Goal: Task Accomplishment & Management: Manage account settings

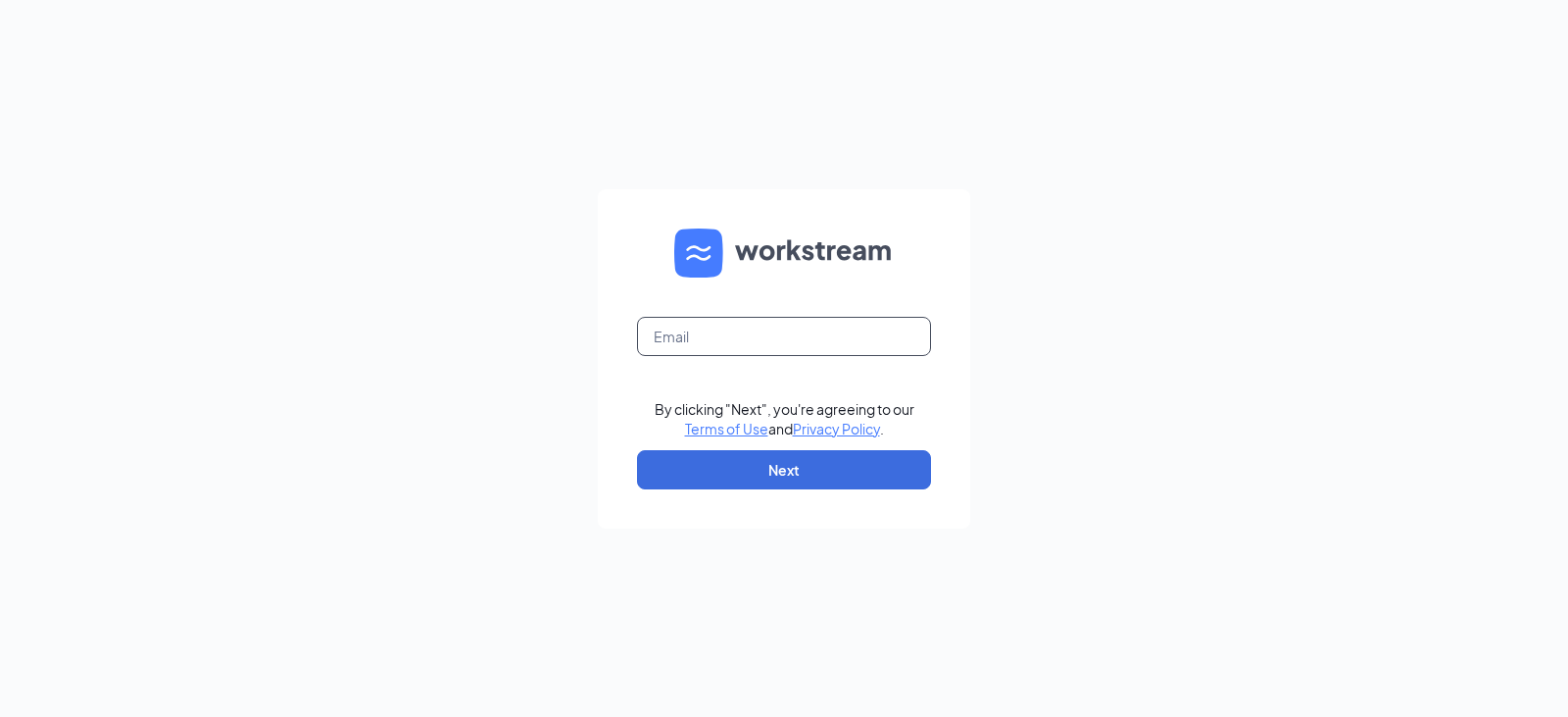
drag, startPoint x: 768, startPoint y: 343, endPoint x: 768, endPoint y: 354, distance: 11.0
click at [768, 343] on input "text" at bounding box center [784, 336] width 293 height 39
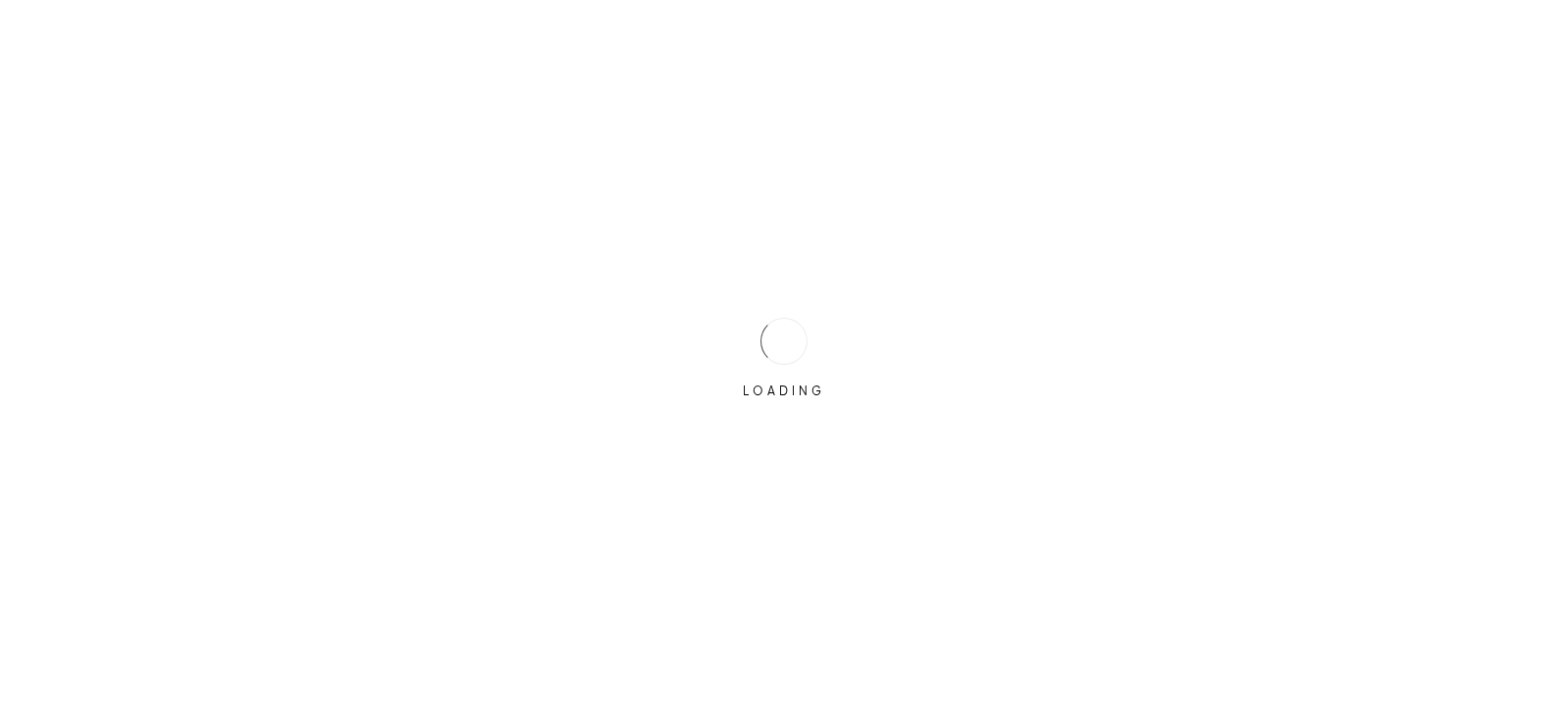
click at [772, 417] on div "LOADING" at bounding box center [784, 358] width 1568 height 717
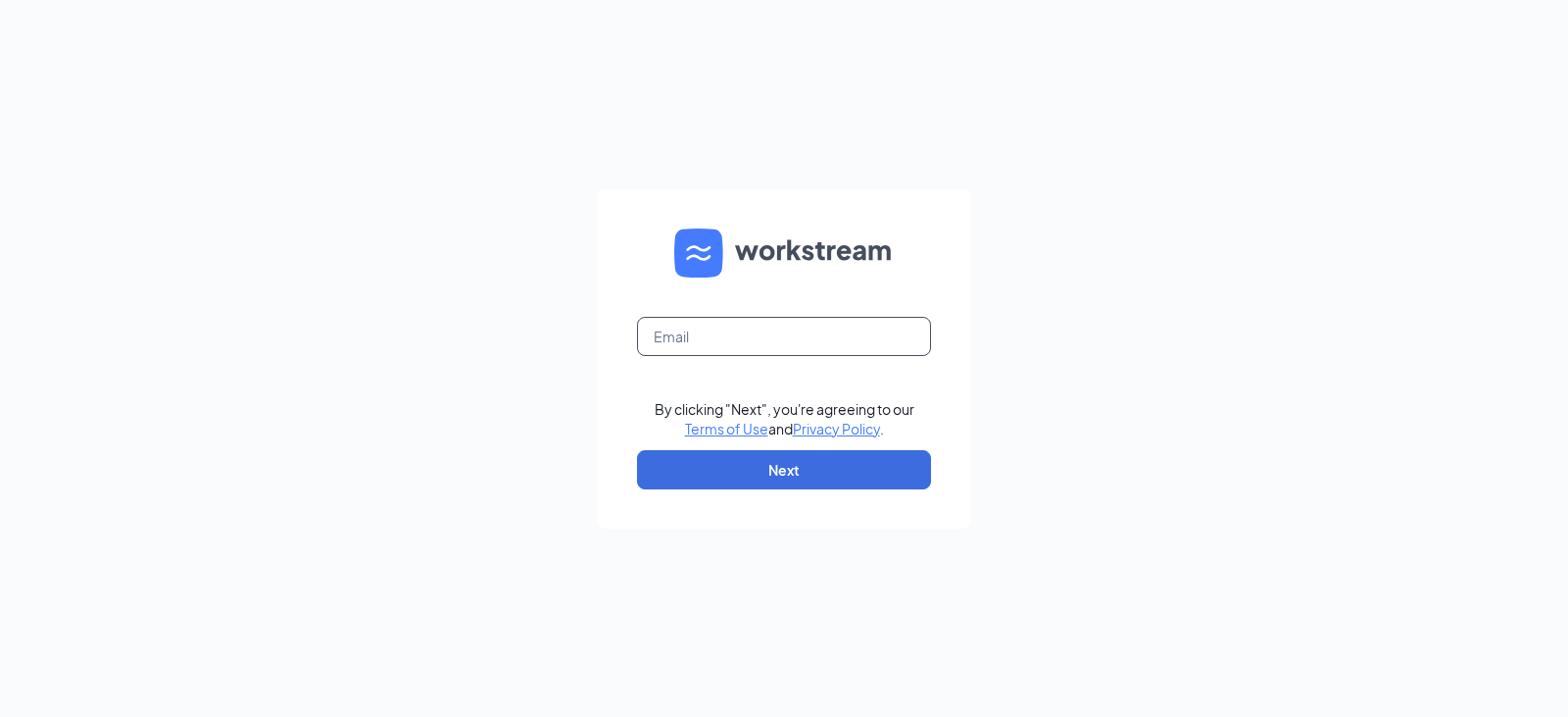
drag, startPoint x: 713, startPoint y: 346, endPoint x: 720, endPoint y: 377, distance: 31.8
click at [699, 334] on input "text" at bounding box center [784, 336] width 293 height 39
type input "[EMAIL_ADDRESS][DOMAIN_NAME]"
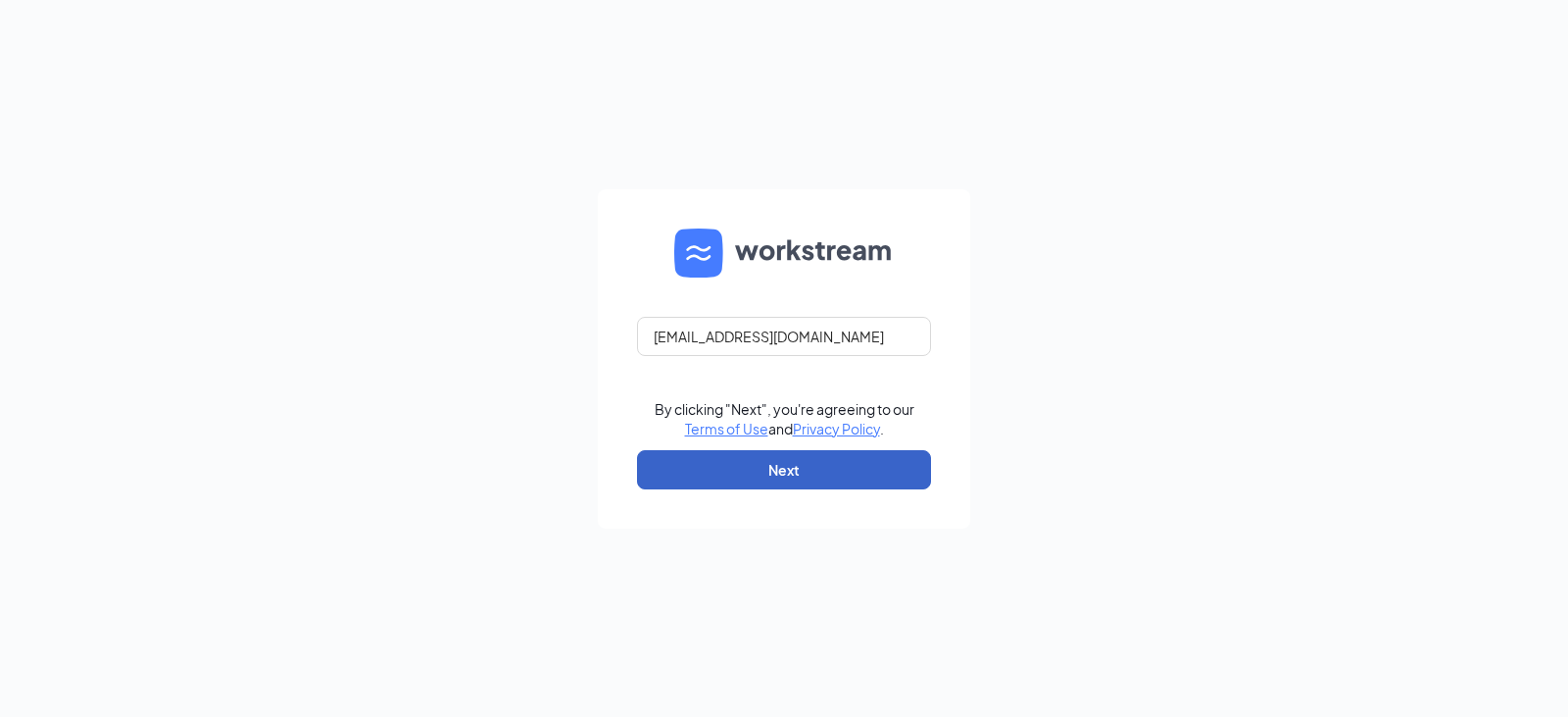
click at [750, 471] on button "Next" at bounding box center [784, 469] width 293 height 39
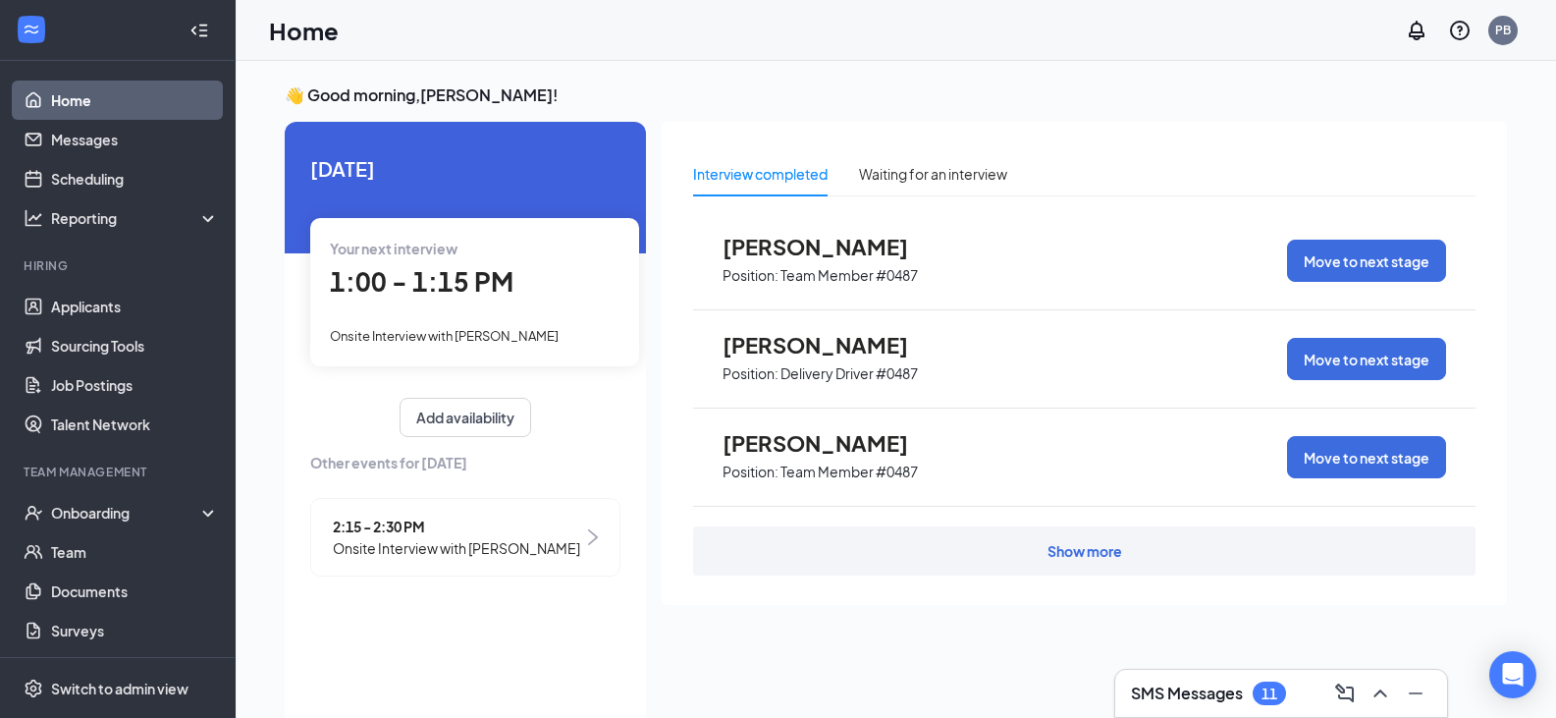
click at [1182, 698] on h3 "SMS Messages" at bounding box center [1187, 693] width 112 height 22
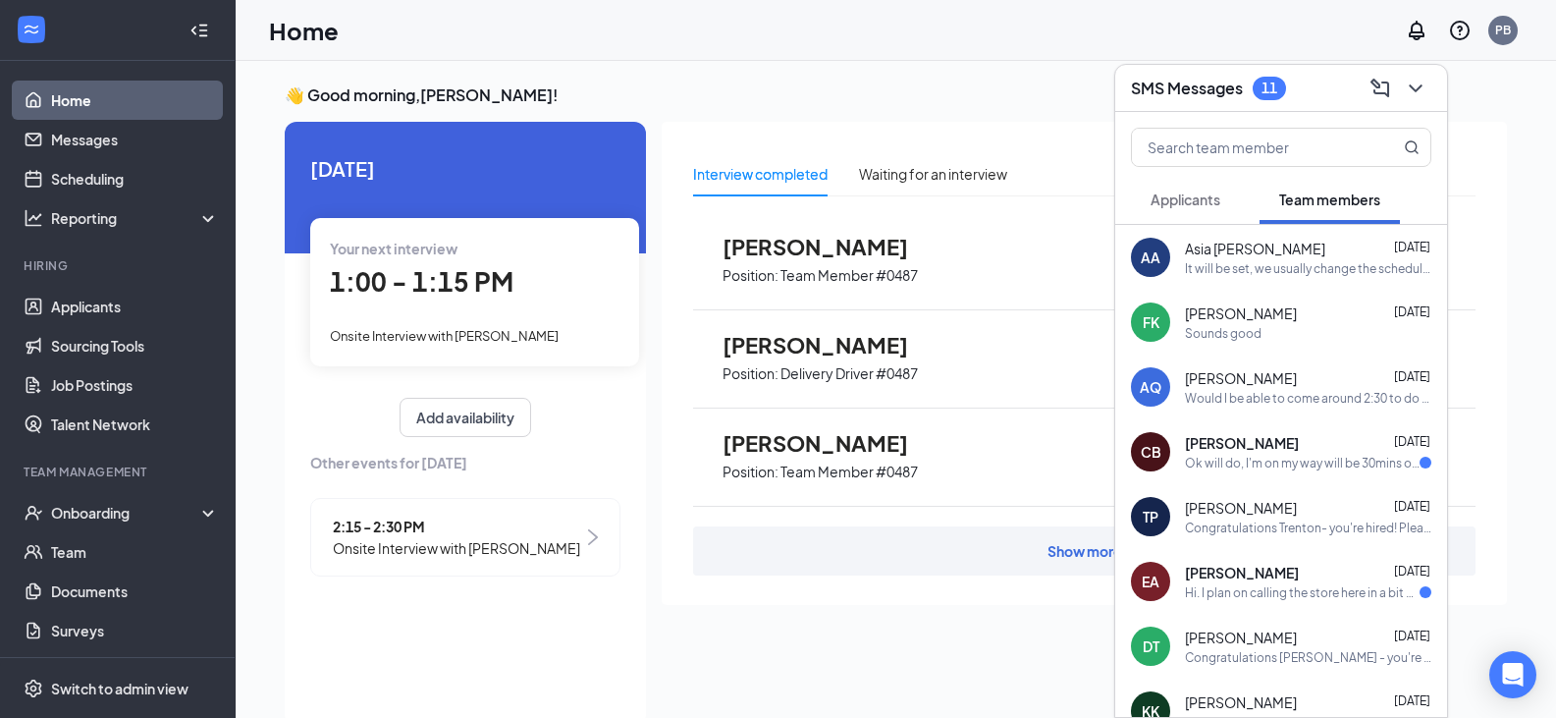
click at [1215, 203] on span "Applicants" at bounding box center [1185, 199] width 70 height 18
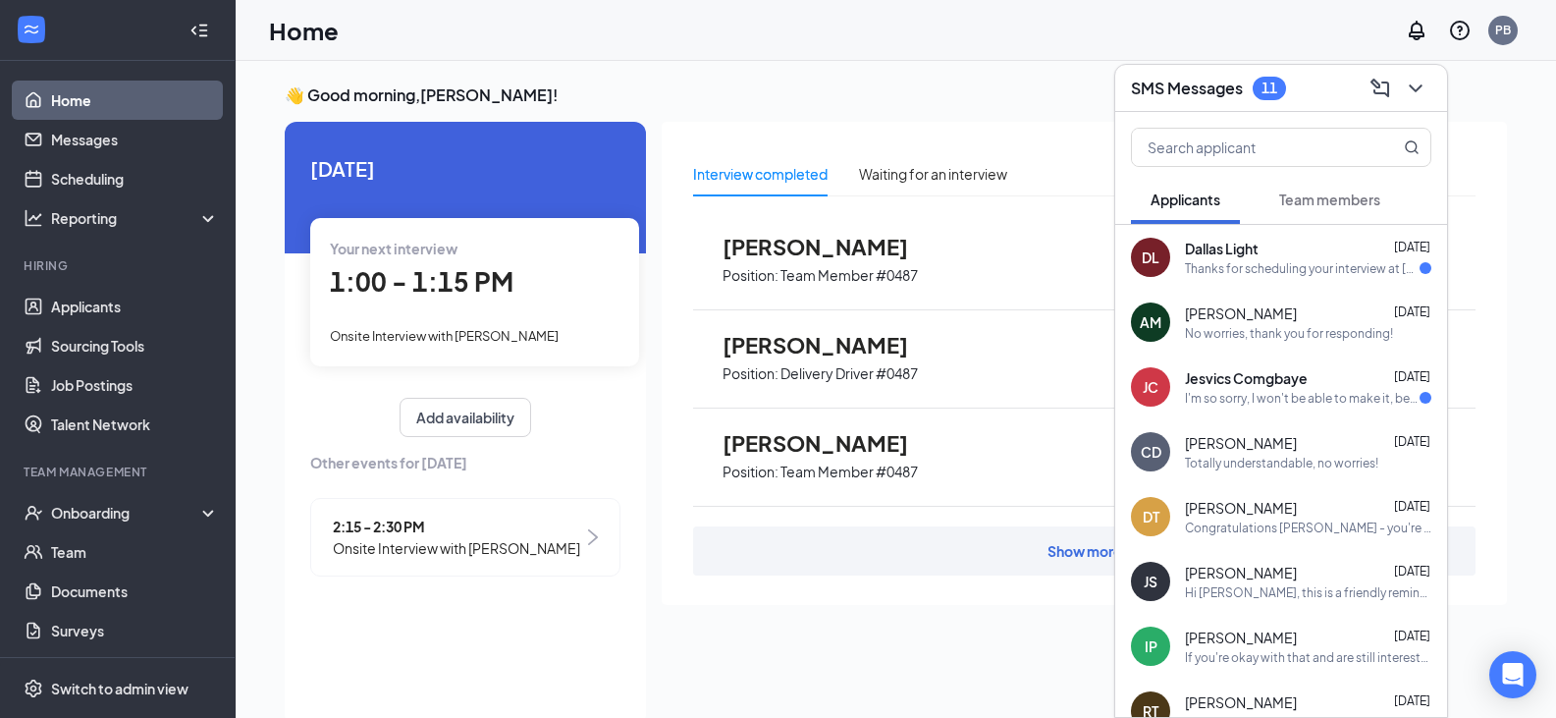
click at [1310, 63] on div "👋 Good morning, Paige Brown ! Today Your next interview 1:00 - 1:15 PM Onsite I…" at bounding box center [896, 410] width 1320 height 698
click at [1255, 88] on div "11" at bounding box center [1268, 89] width 33 height 24
